Goal: Complete application form

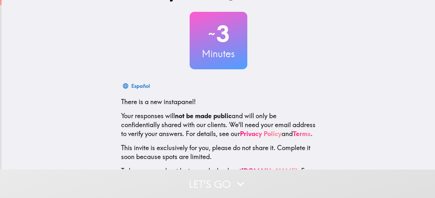
scroll to position [68, 0]
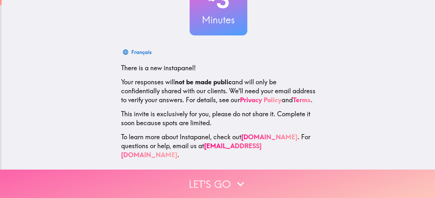
click at [238, 177] on icon "button" at bounding box center [240, 184] width 14 height 14
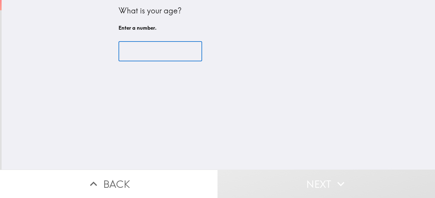
click at [146, 46] on input "number" at bounding box center [160, 52] width 84 height 20
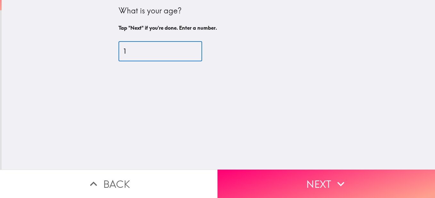
type input "1"
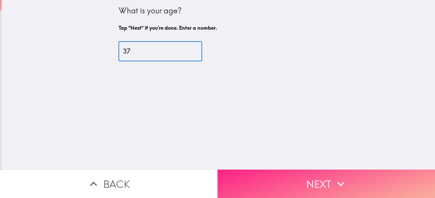
type input "37"
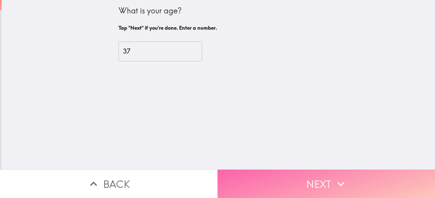
click at [276, 184] on button "Next" at bounding box center [325, 184] width 217 height 28
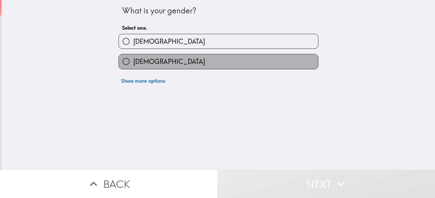
click at [160, 61] on label "Female" at bounding box center [218, 61] width 199 height 14
click at [133, 61] on input "Female" at bounding box center [126, 61] width 14 height 14
radio input "true"
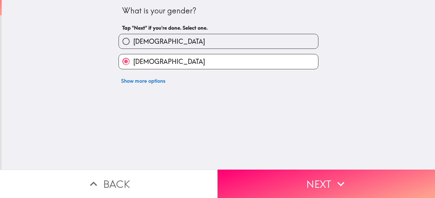
click at [258, 182] on button "Next" at bounding box center [325, 184] width 217 height 28
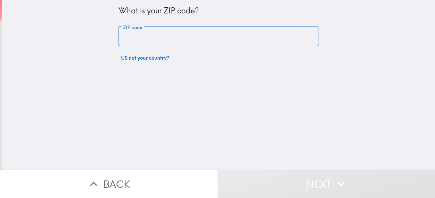
click at [170, 37] on input "ZIP code" at bounding box center [218, 37] width 200 height 20
type input "92410"
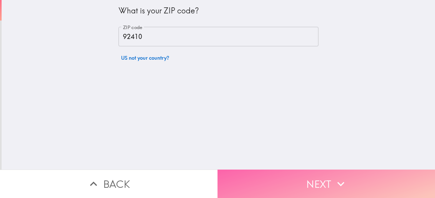
click at [282, 185] on button "Next" at bounding box center [325, 184] width 217 height 28
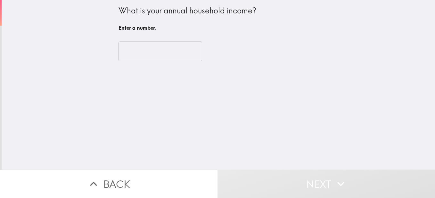
click at [180, 54] on input "number" at bounding box center [160, 52] width 84 height 20
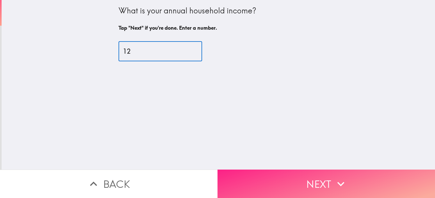
type input "12"
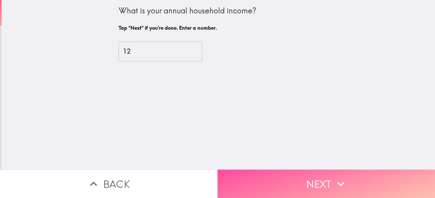
drag, startPoint x: 272, startPoint y: 180, endPoint x: 265, endPoint y: 173, distance: 10.0
click at [271, 179] on button "Next" at bounding box center [325, 184] width 217 height 28
